Goal: Information Seeking & Learning: Learn about a topic

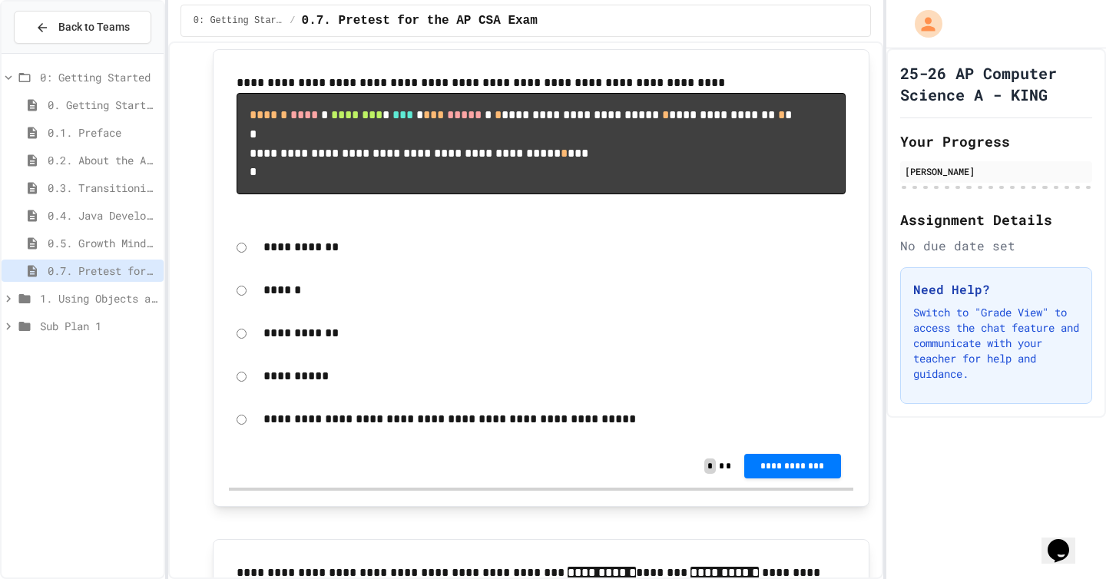
scroll to position [233, 0]
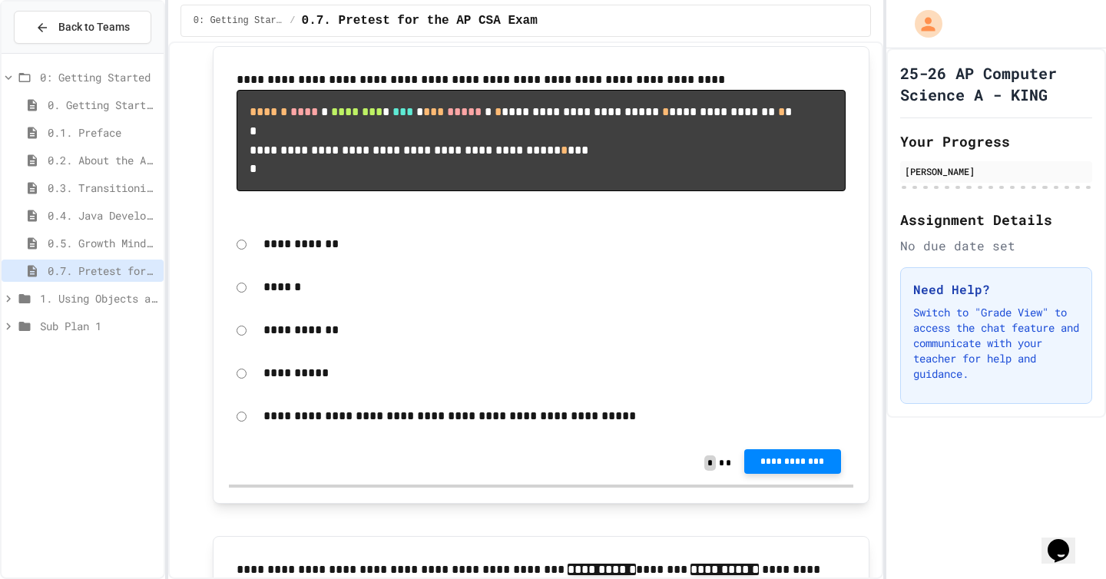
click at [785, 468] on span "**********" at bounding box center [792, 461] width 72 height 12
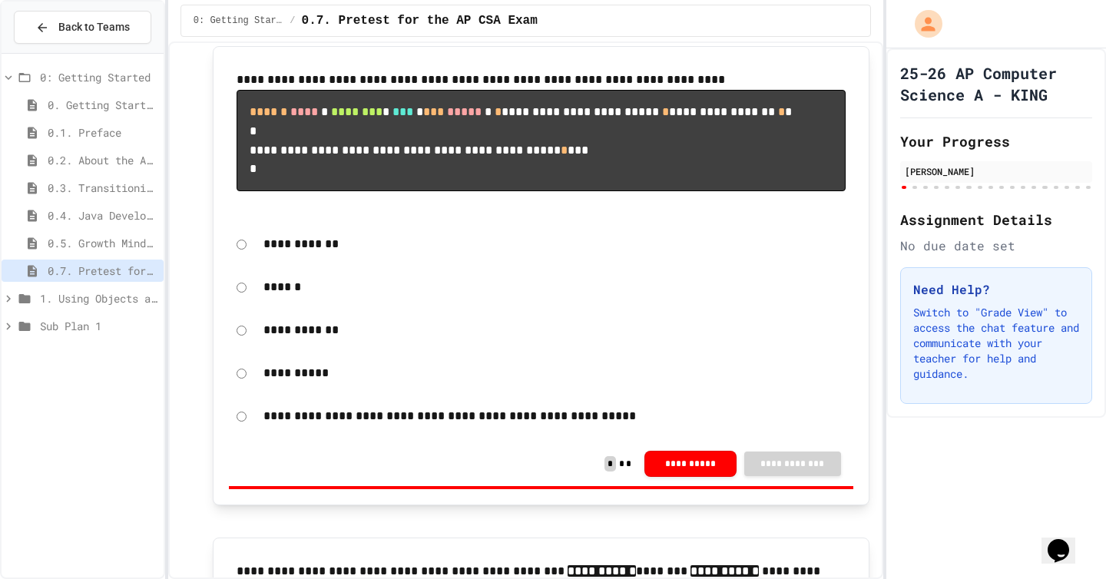
click at [685, 475] on button "**********" at bounding box center [690, 462] width 92 height 26
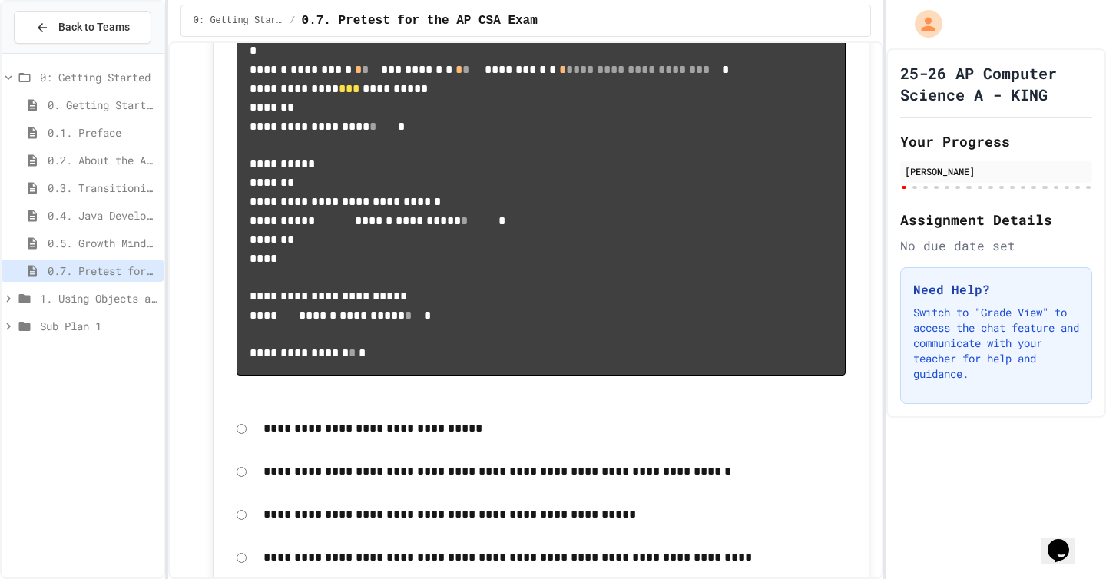
scroll to position [910, 0]
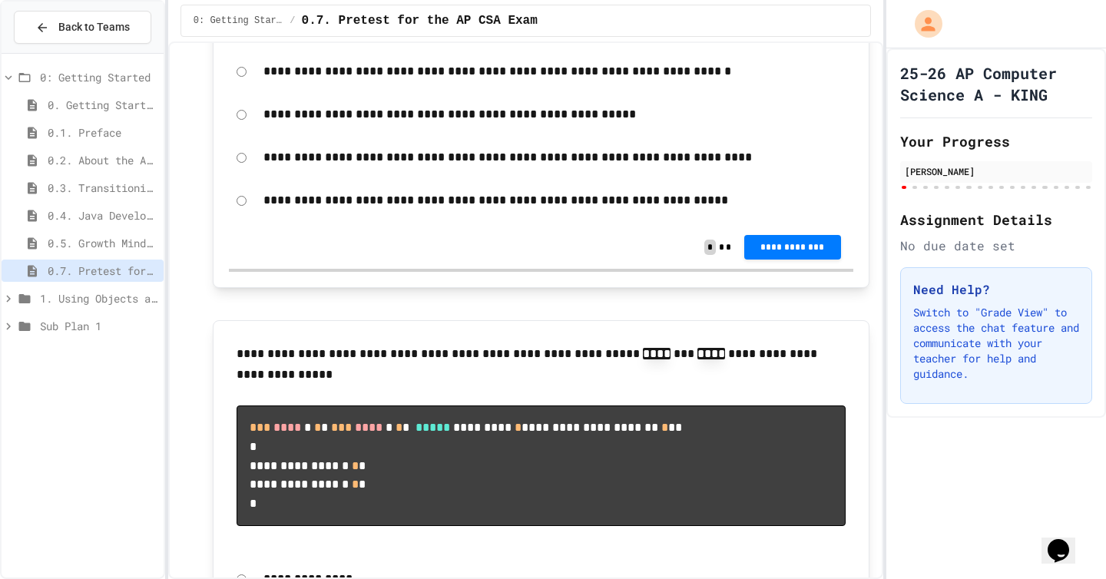
scroll to position [1314, 0]
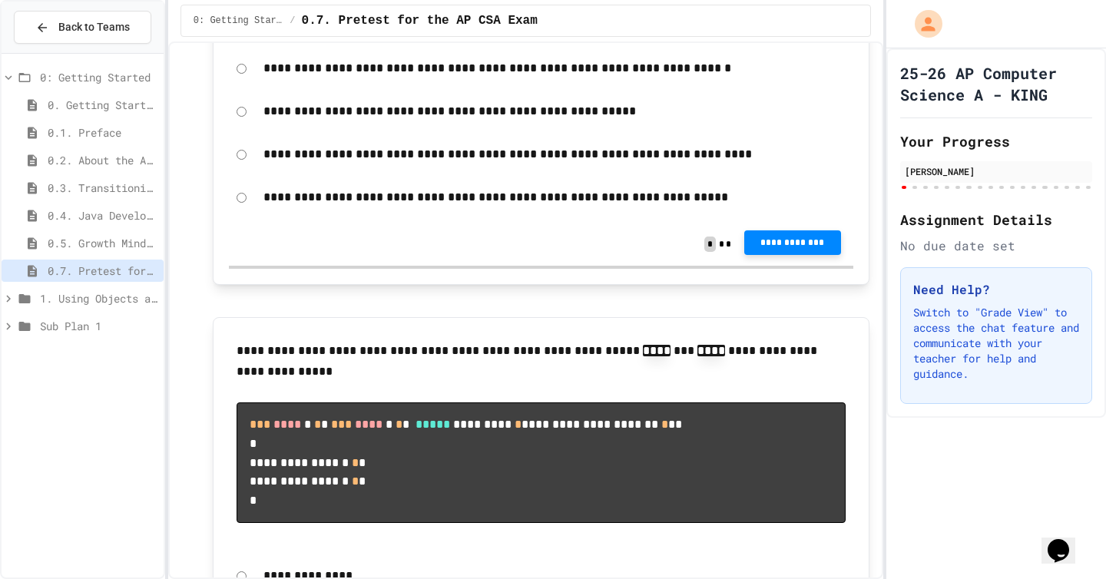
click at [799, 249] on span "**********" at bounding box center [792, 242] width 72 height 12
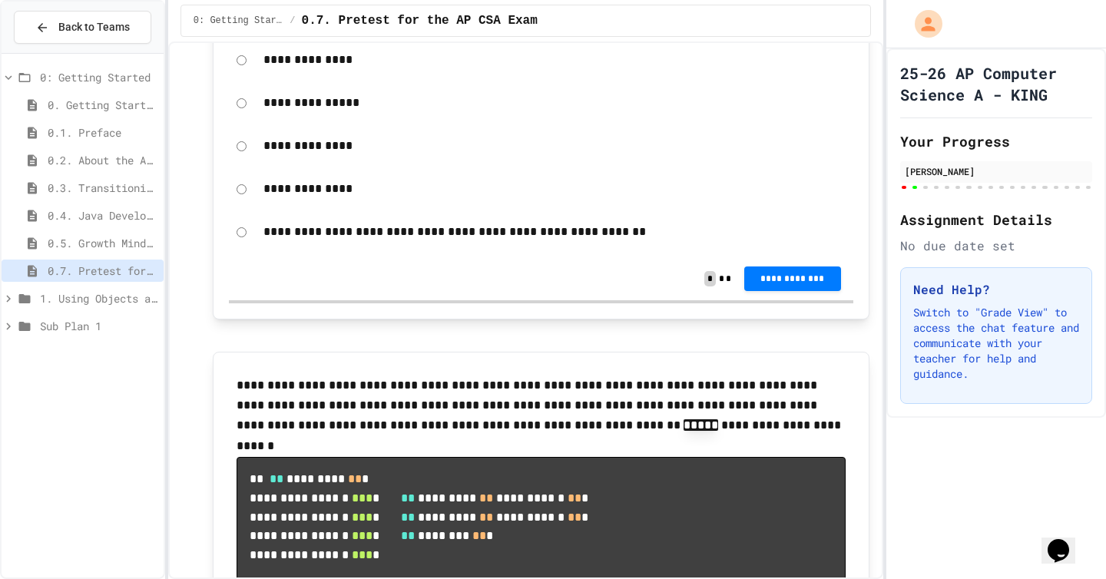
scroll to position [1830, 0]
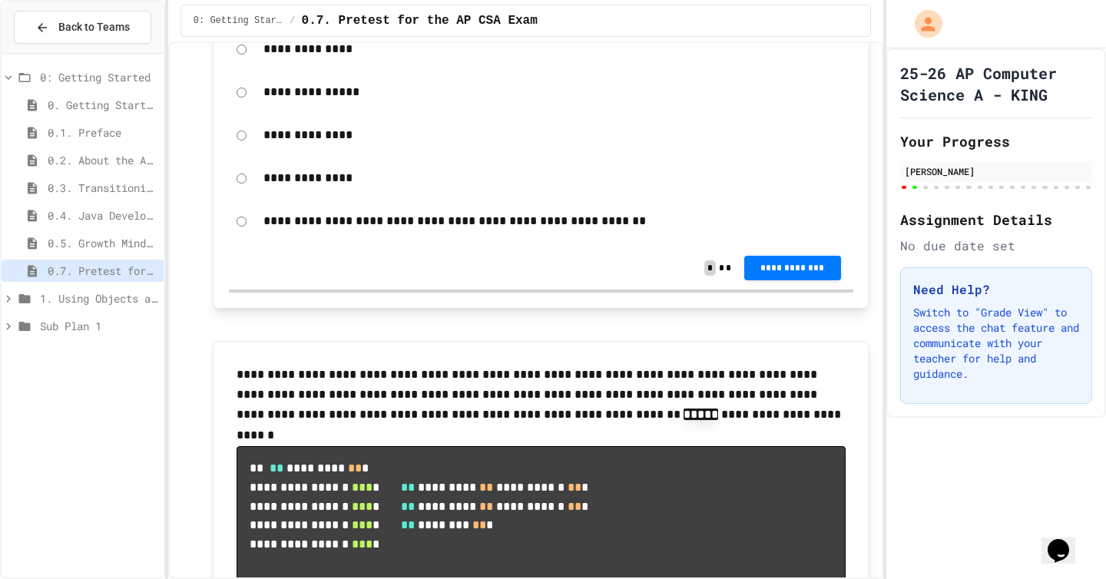
scroll to position [1848, 0]
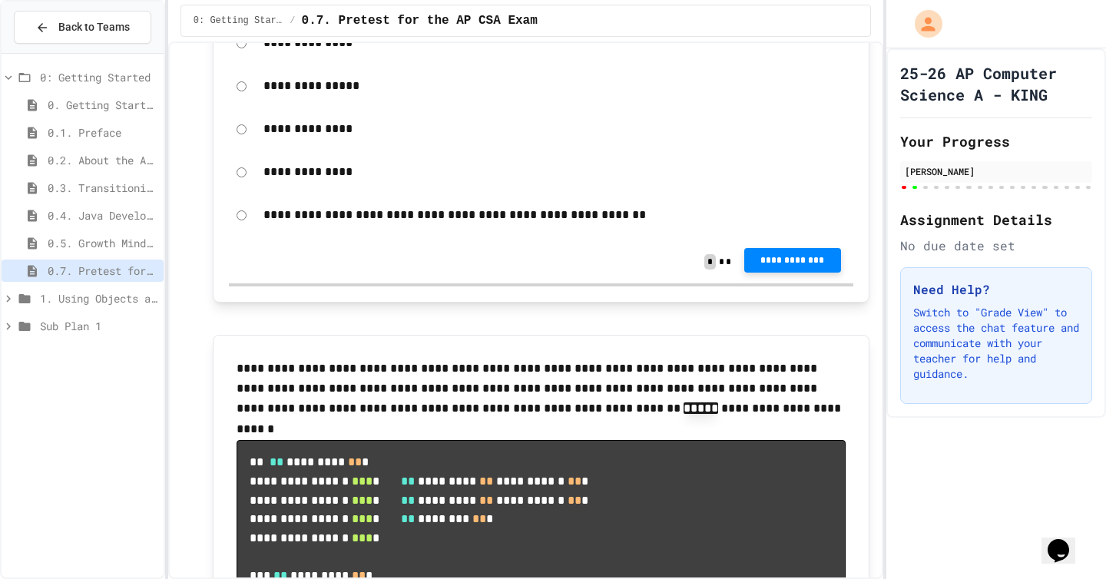
click at [782, 266] on span "**********" at bounding box center [792, 260] width 72 height 12
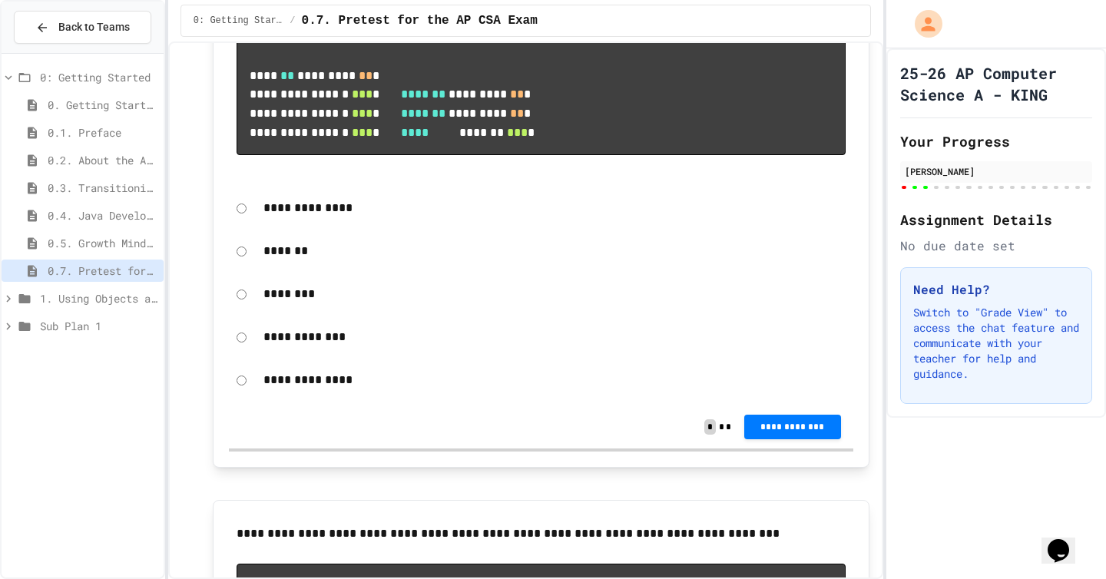
scroll to position [2459, 0]
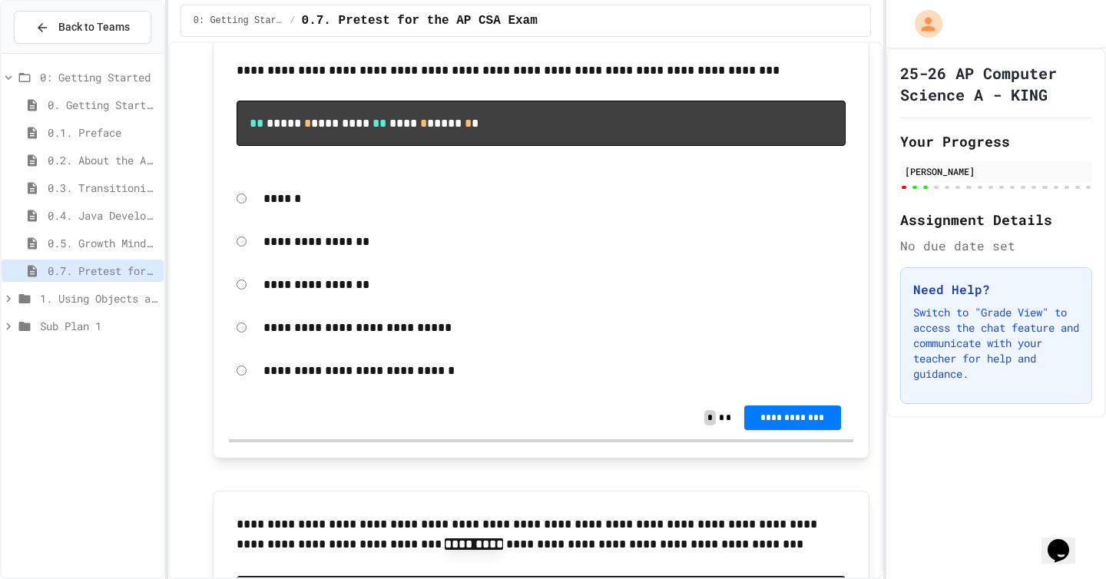
scroll to position [2993, 0]
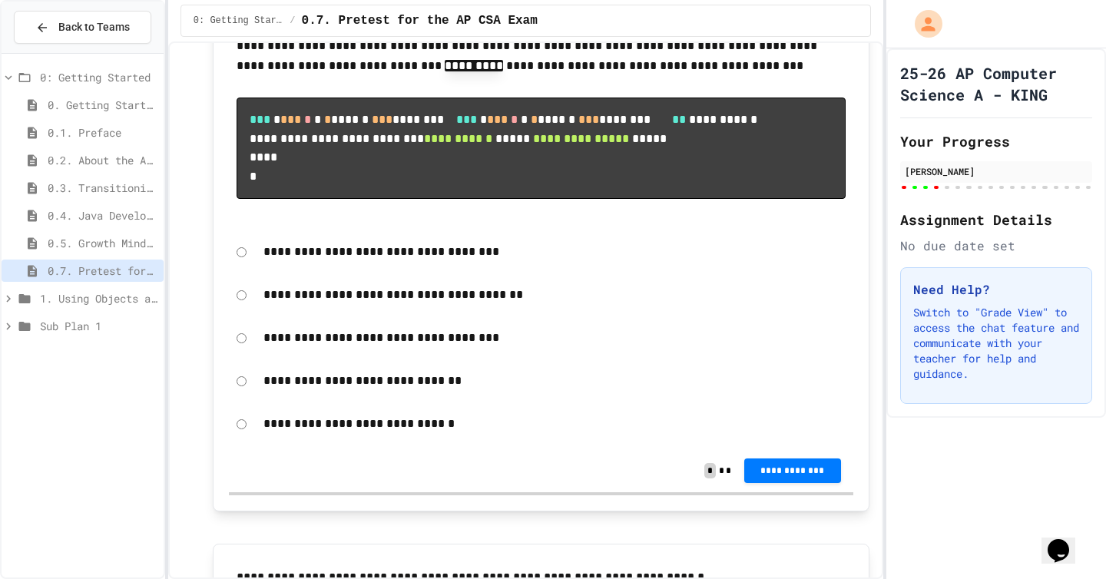
scroll to position [3408, 0]
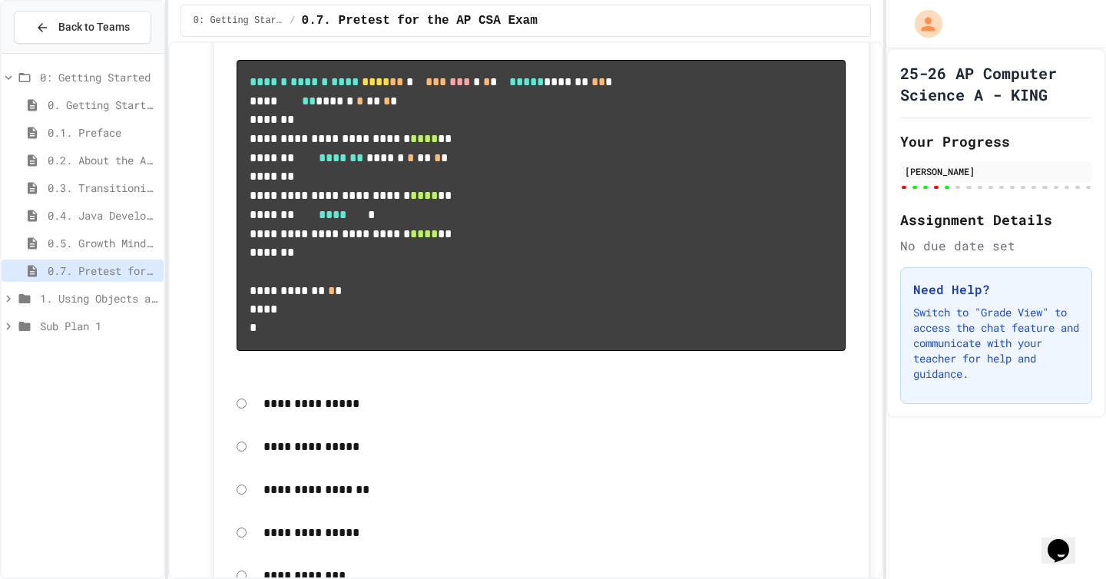
scroll to position [3963, 0]
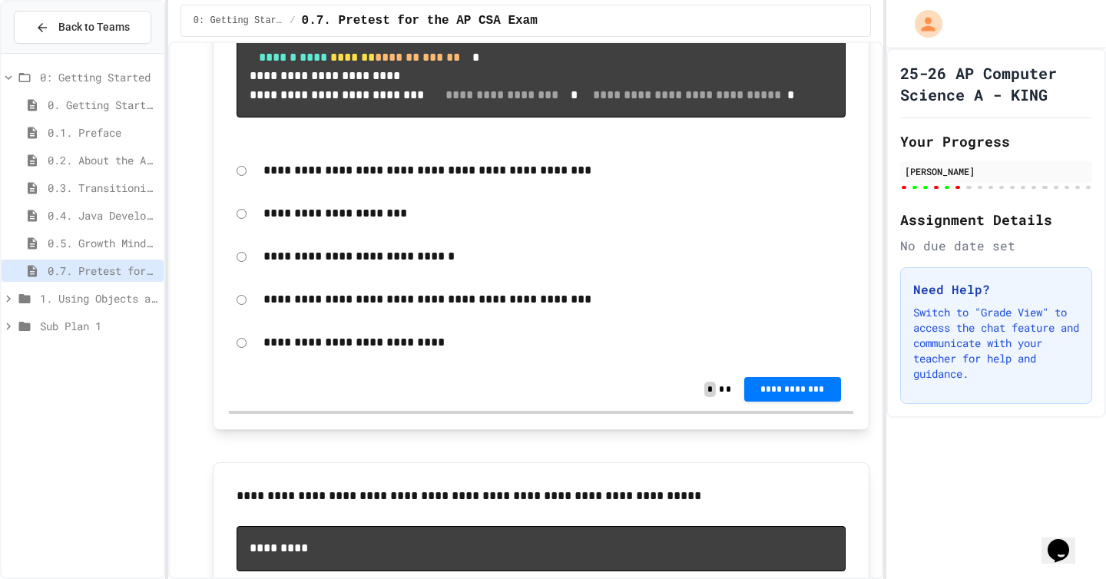
scroll to position [4978, 0]
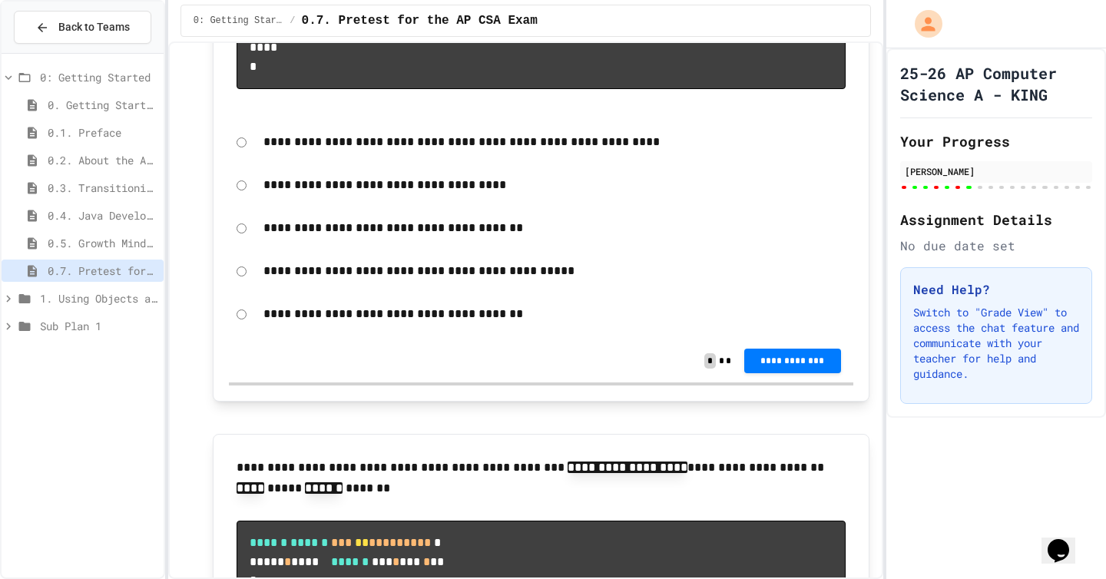
scroll to position [6003, 0]
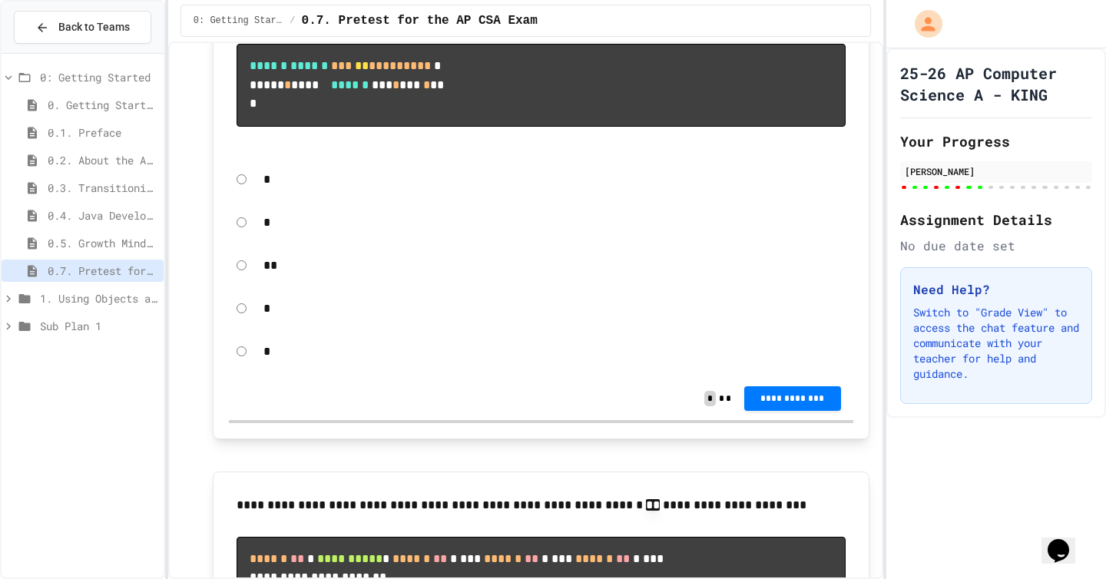
scroll to position [6483, 0]
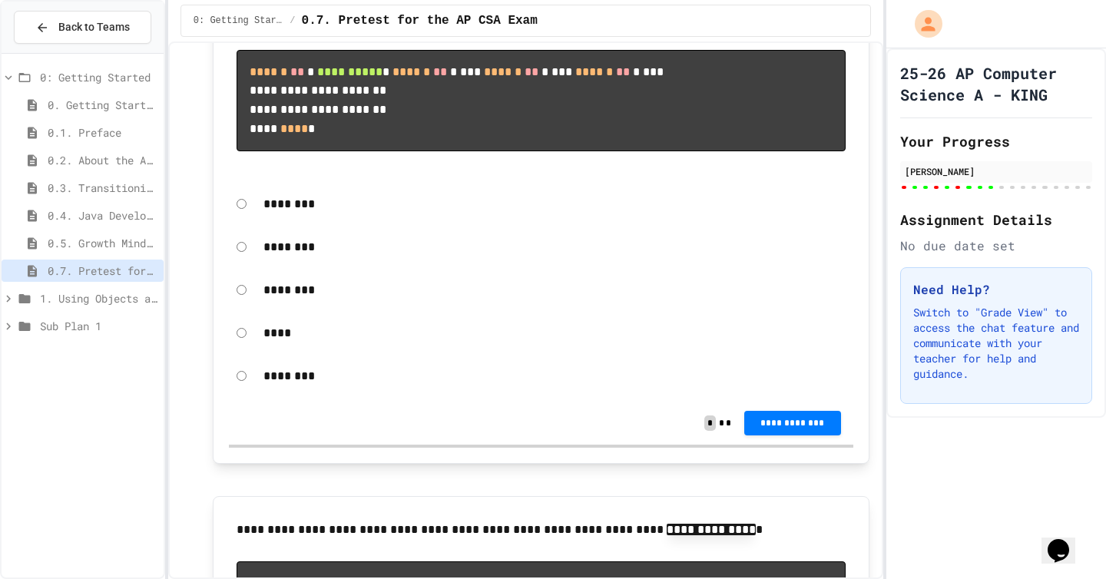
scroll to position [6982, 0]
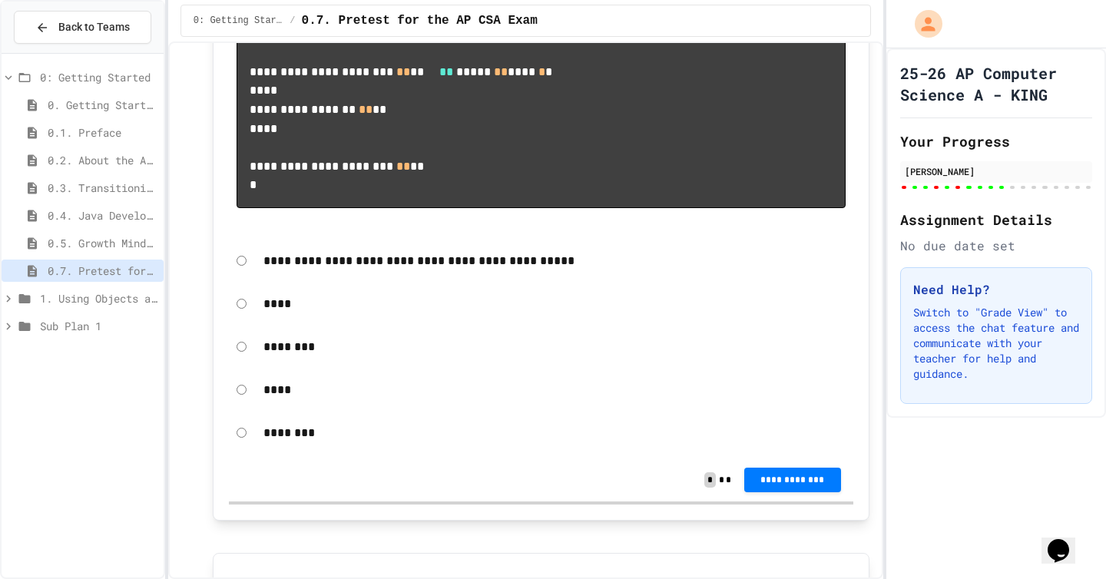
scroll to position [7541, 0]
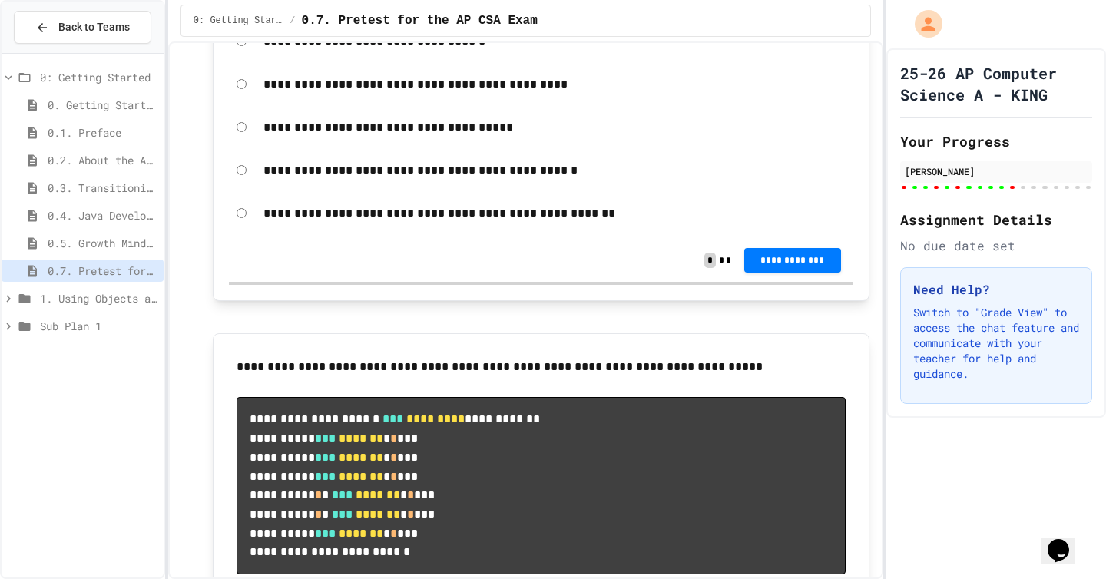
scroll to position [8129, 0]
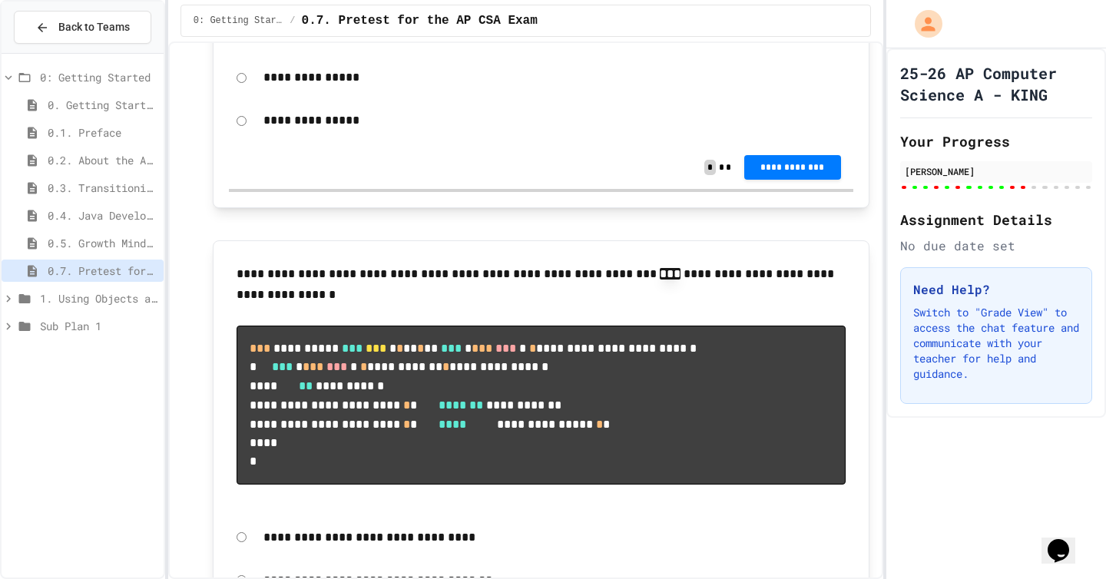
scroll to position [8818, 0]
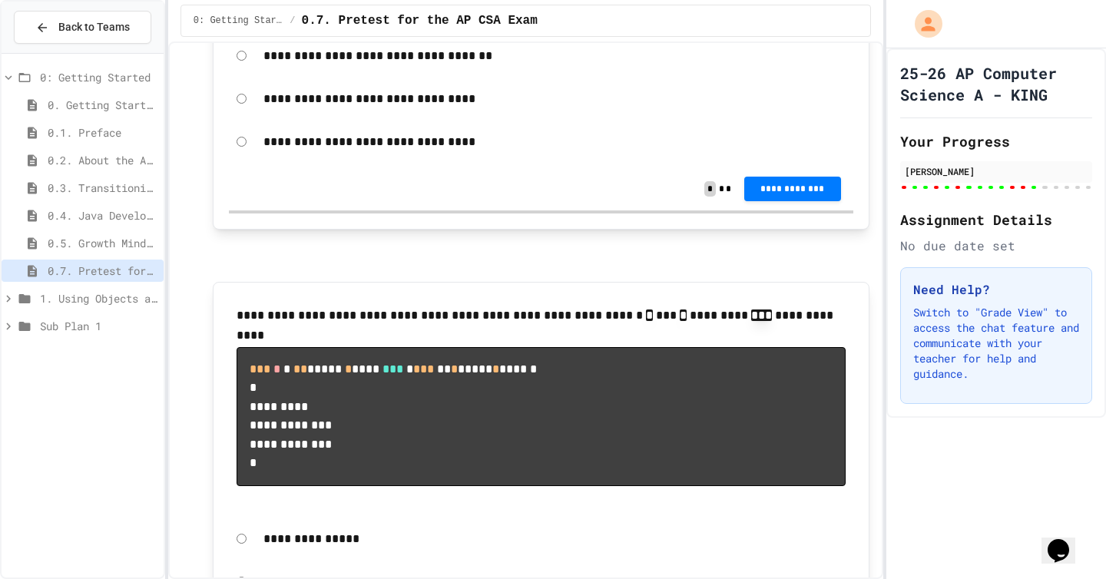
scroll to position [9341, 0]
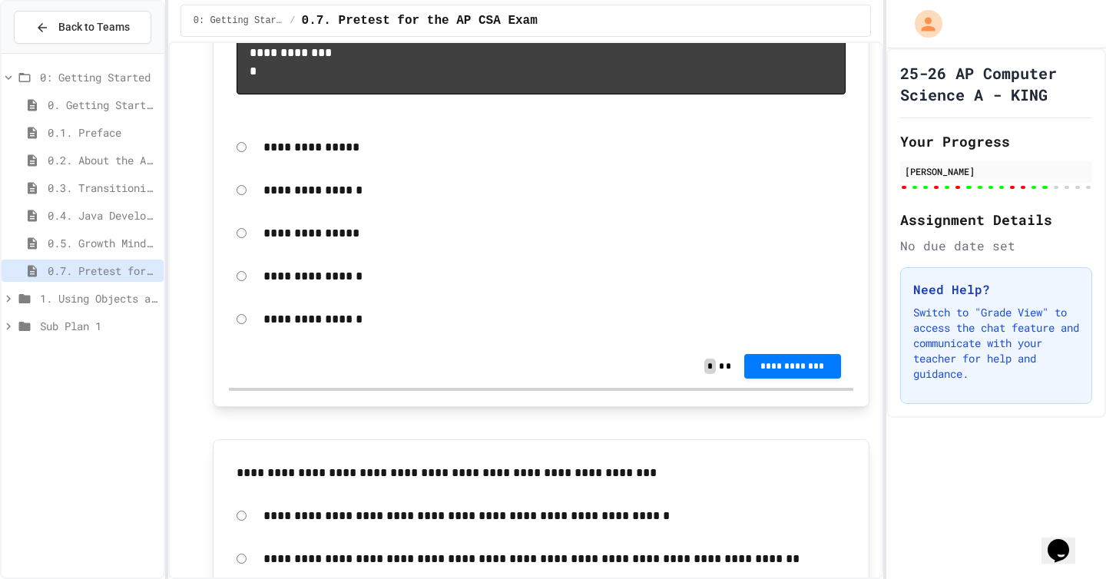
scroll to position [9766, 0]
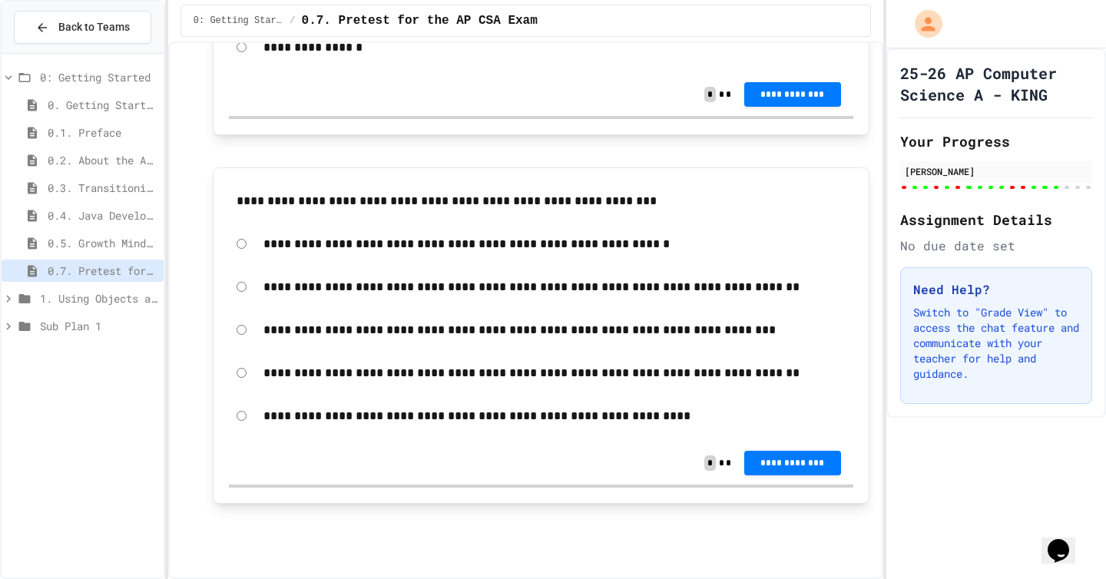
scroll to position [10303, 0]
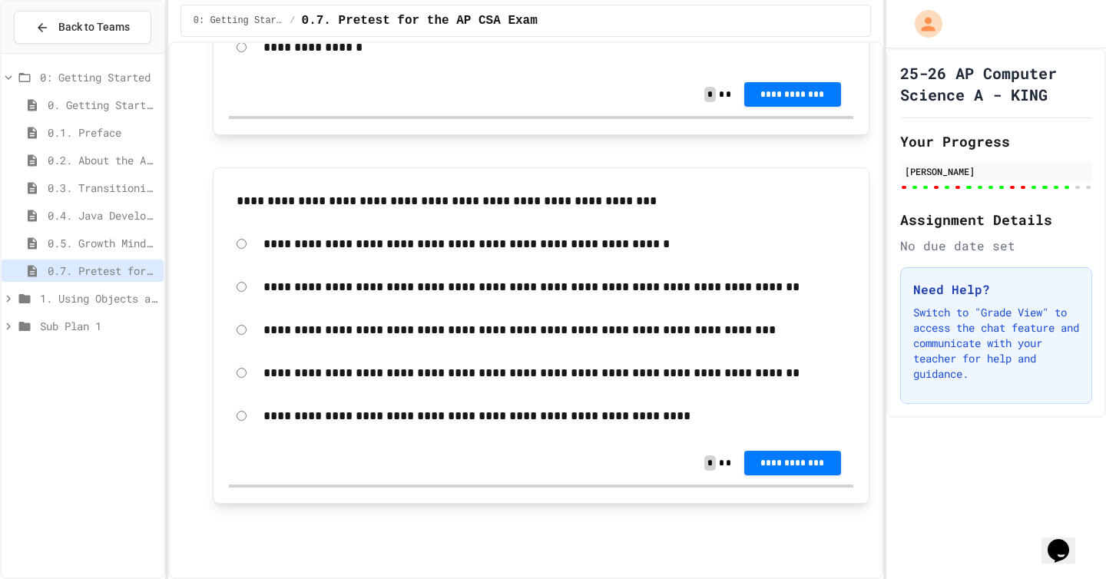
scroll to position [11112, 0]
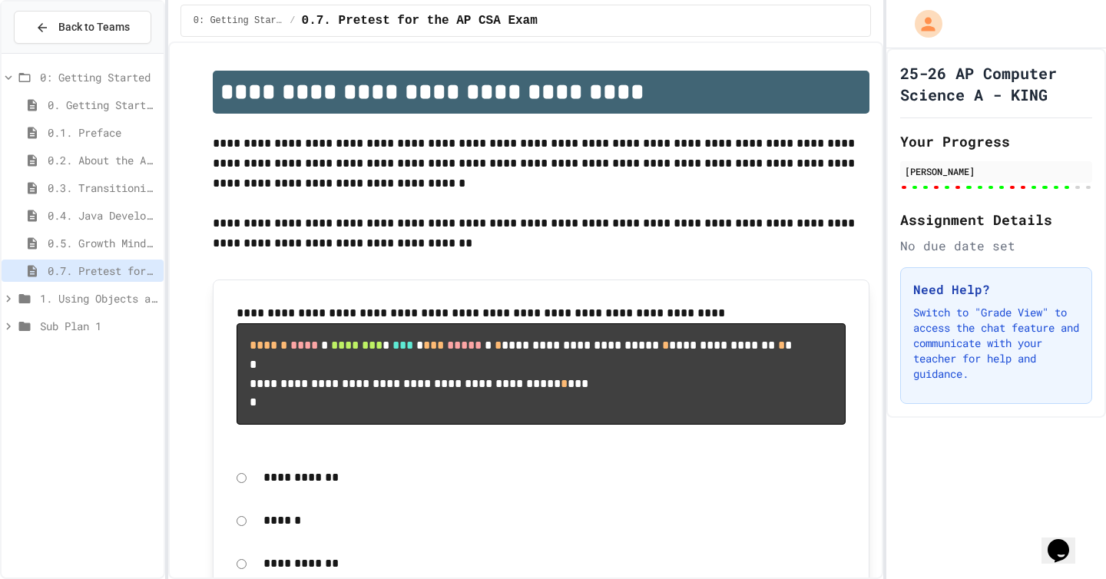
click at [644, 28] on div "0: Getting Started / 0.7. Pretest for the AP CSA Exam" at bounding box center [525, 21] width 690 height 32
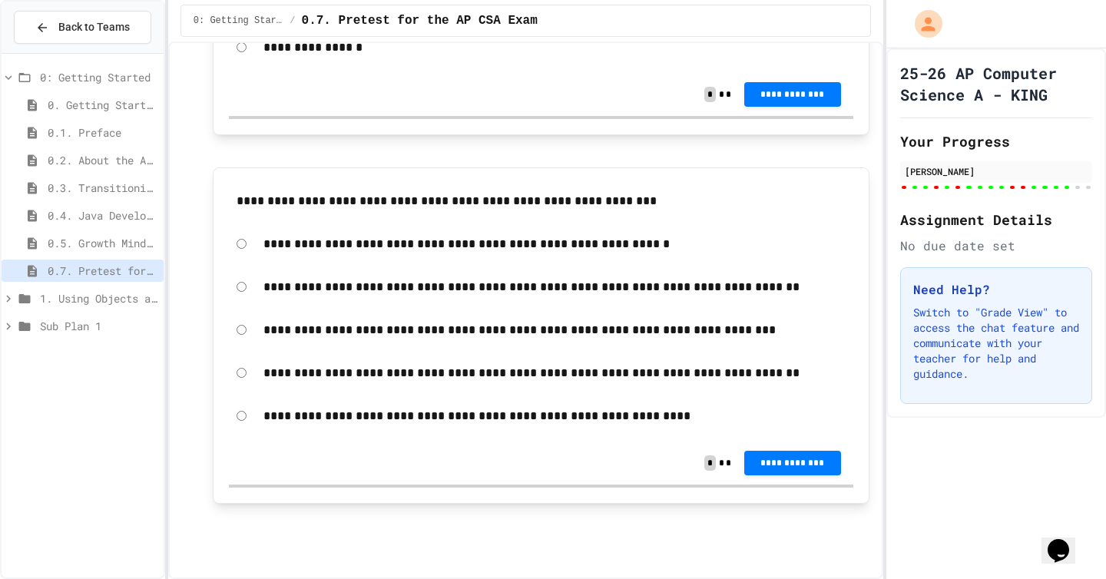
scroll to position [11096, 0]
click at [786, 99] on span "**********" at bounding box center [792, 93] width 72 height 12
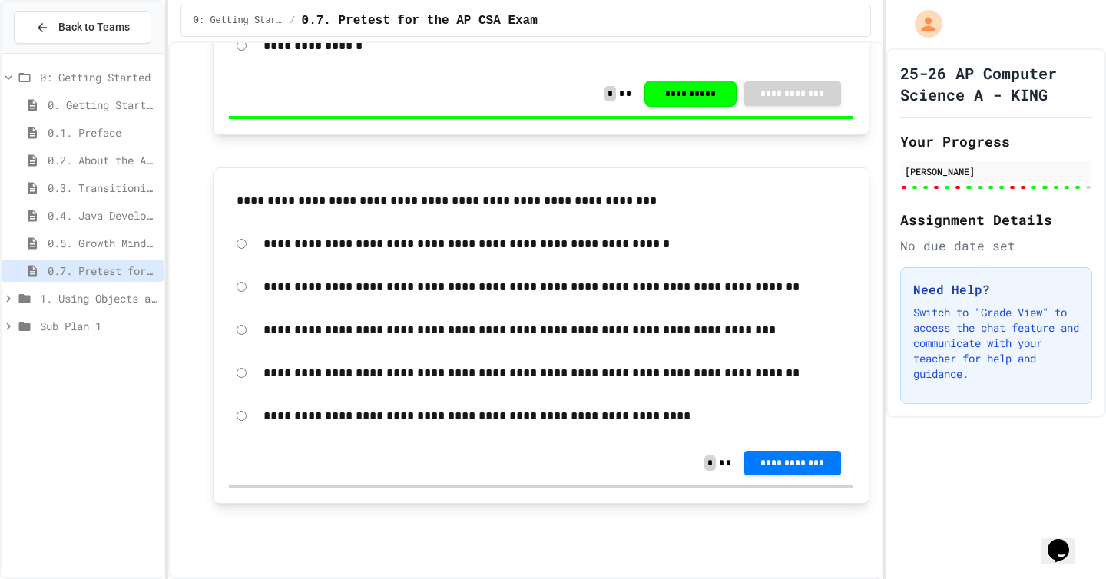
click at [773, 468] on button "**********" at bounding box center [792, 461] width 97 height 25
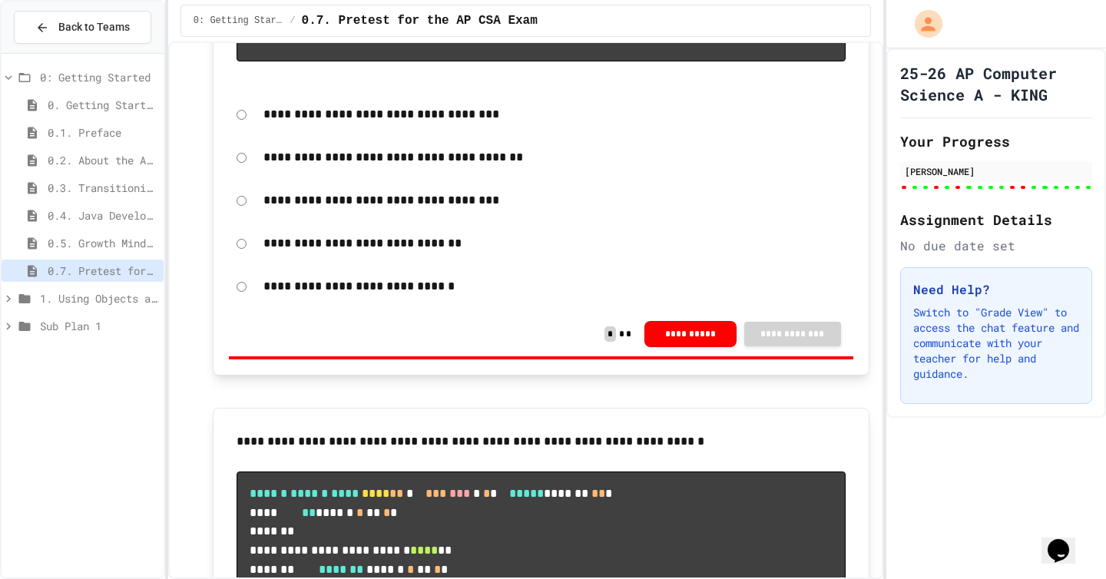
scroll to position [1291, 0]
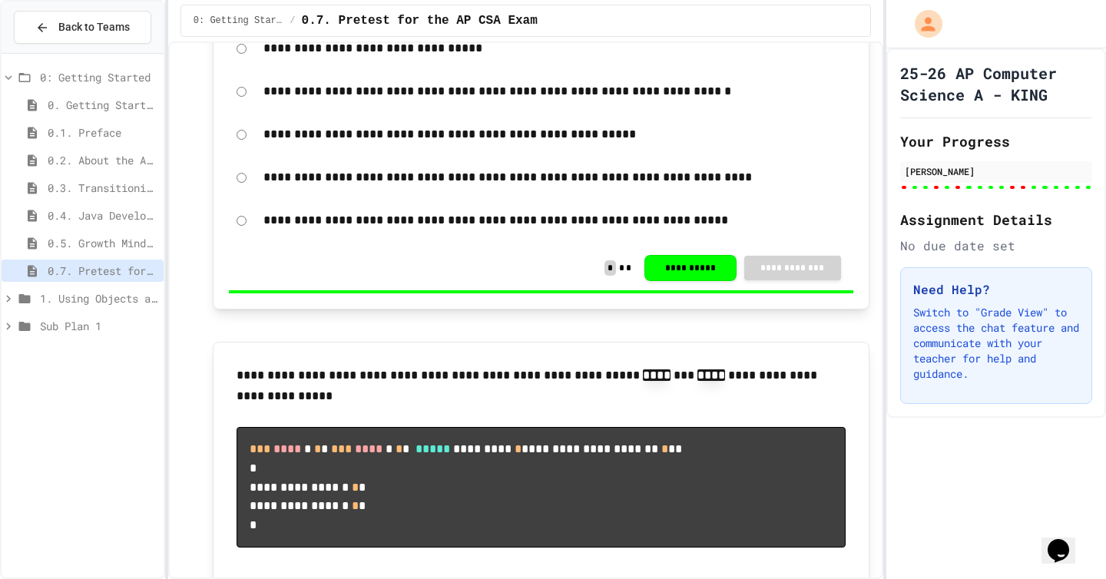
click at [902, 188] on div at bounding box center [903, 187] width 5 height 3
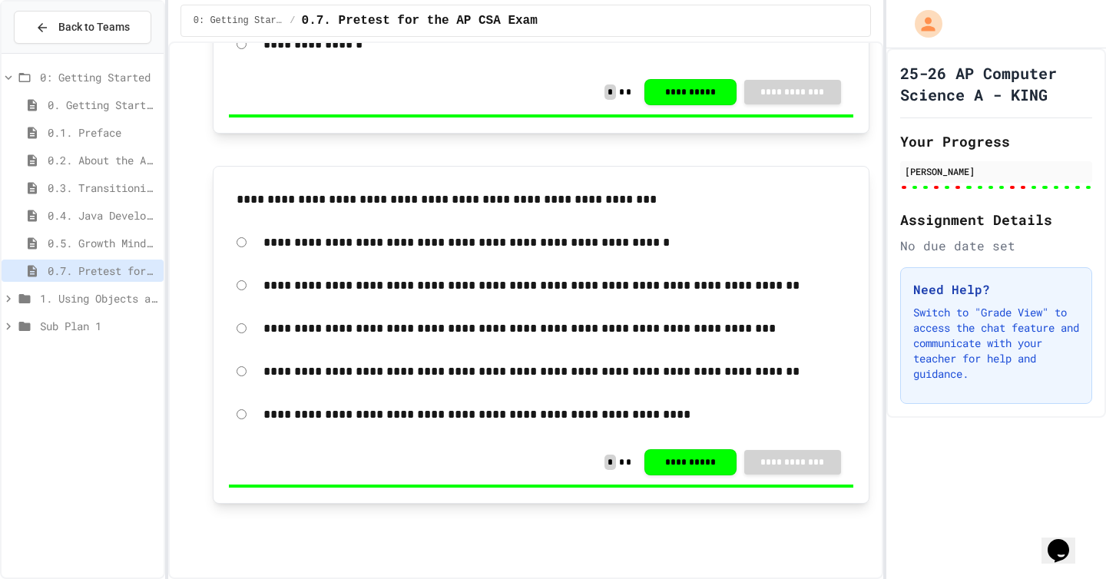
scroll to position [11550, 0]
